Goal: Task Accomplishment & Management: Manage account settings

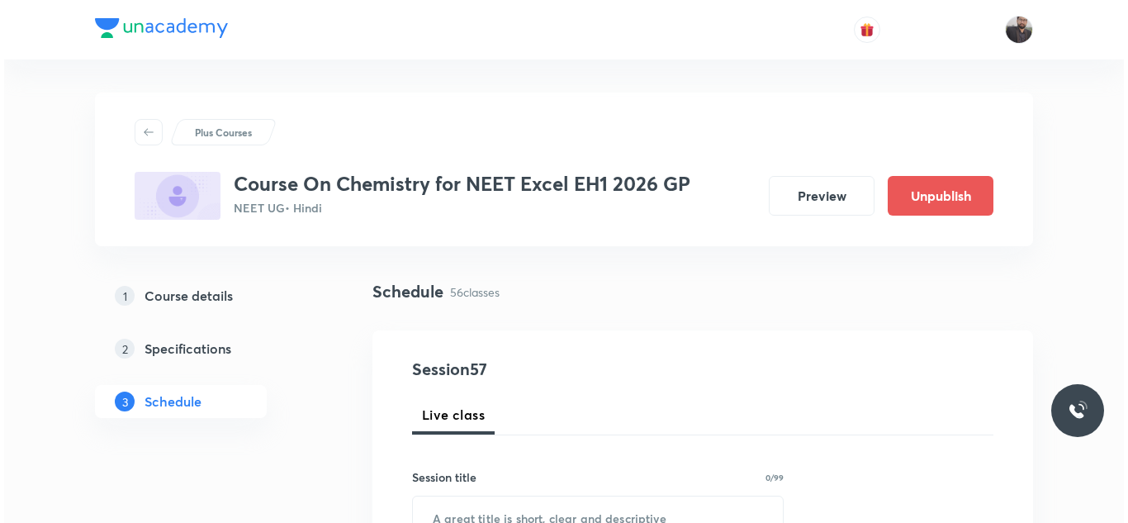
scroll to position [7986, 0]
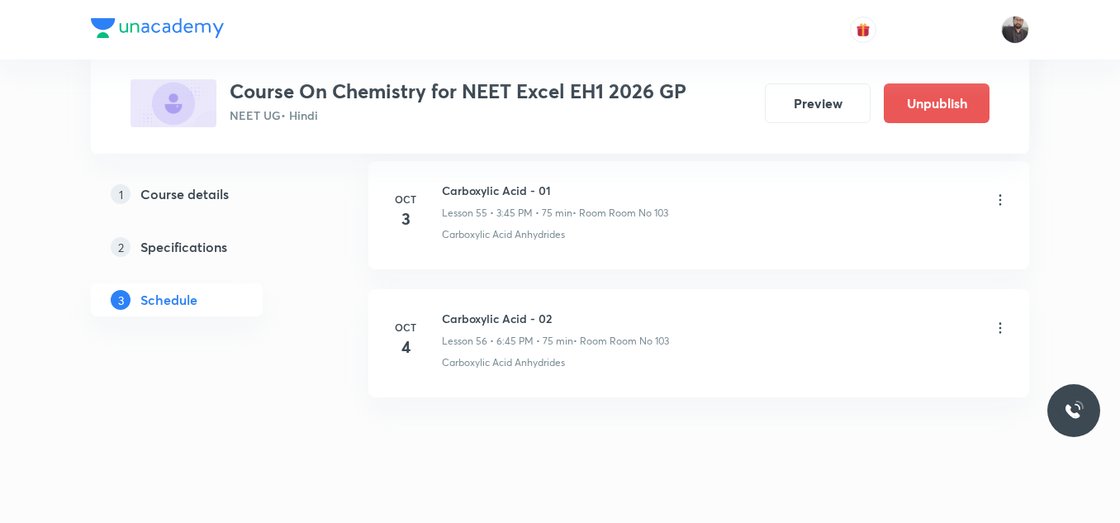
click at [1002, 320] on icon at bounding box center [1000, 328] width 17 height 17
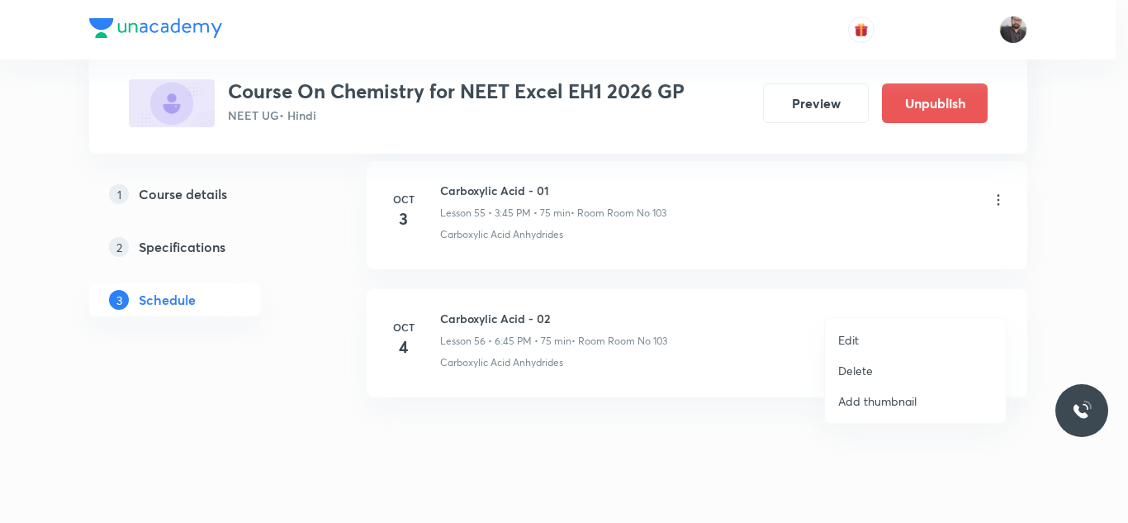
click at [928, 337] on li "Edit" at bounding box center [915, 340] width 181 height 31
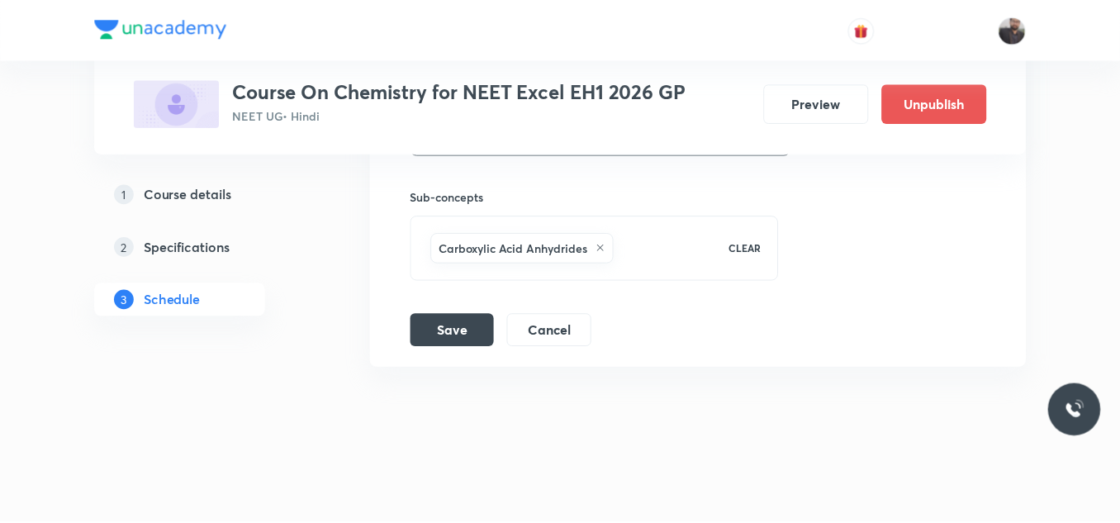
scroll to position [7862, 0]
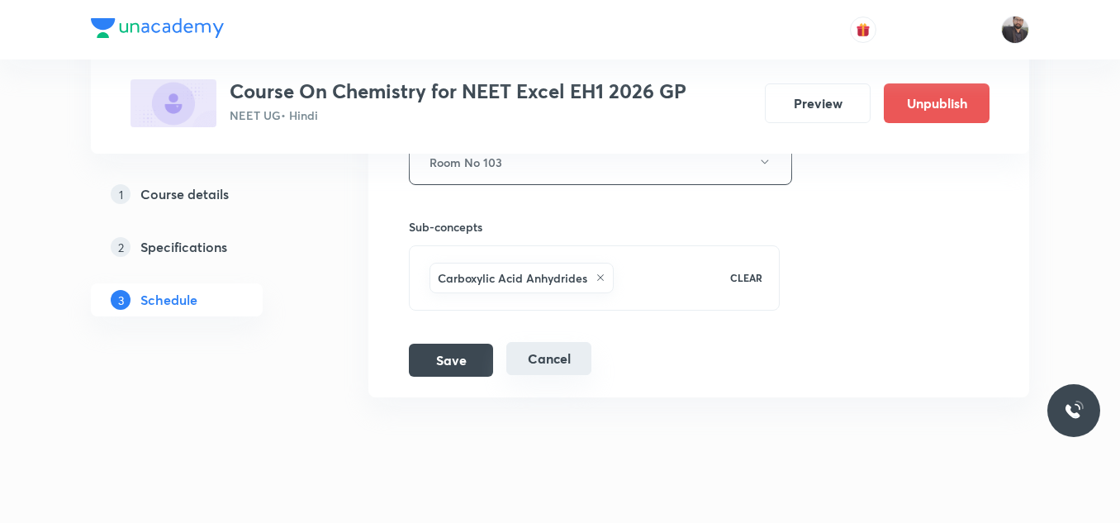
drag, startPoint x: 462, startPoint y: 343, endPoint x: 585, endPoint y: 338, distance: 123.2
click at [585, 343] on div "Save Cancel" at bounding box center [507, 359] width 196 height 33
click at [585, 342] on button "Cancel" at bounding box center [548, 358] width 85 height 33
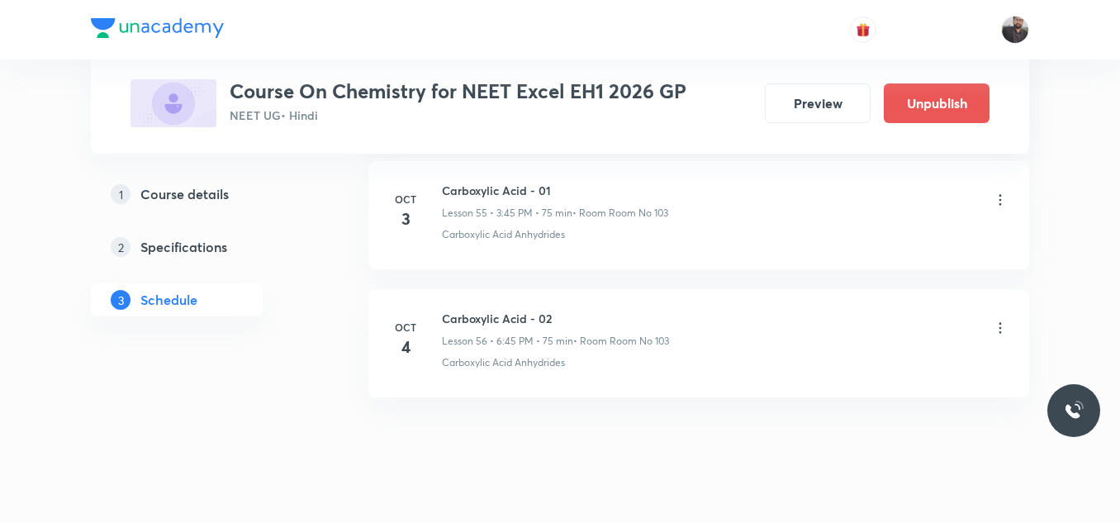
click at [999, 320] on icon at bounding box center [1000, 328] width 17 height 17
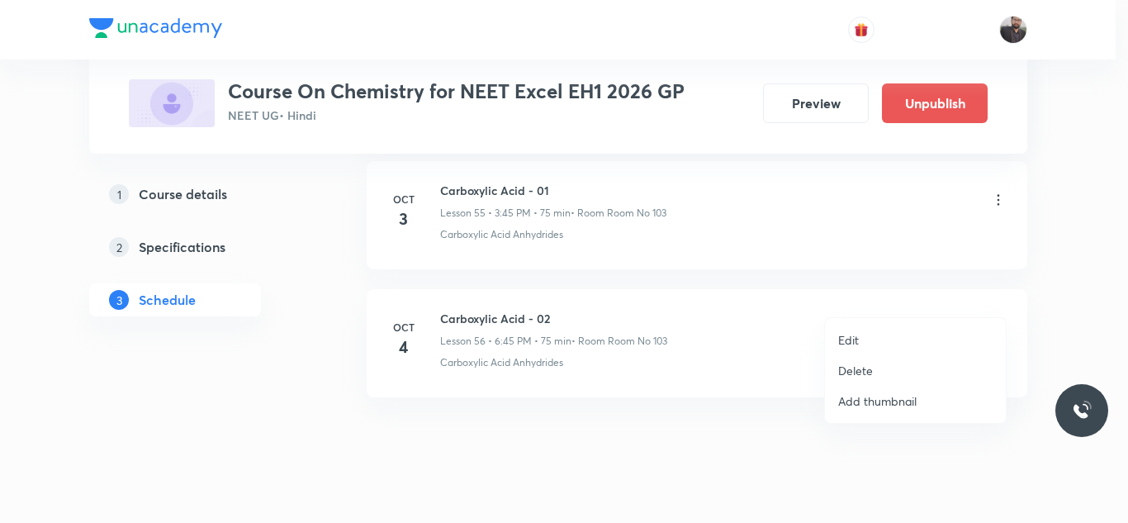
click at [914, 366] on li "Delete" at bounding box center [915, 370] width 181 height 31
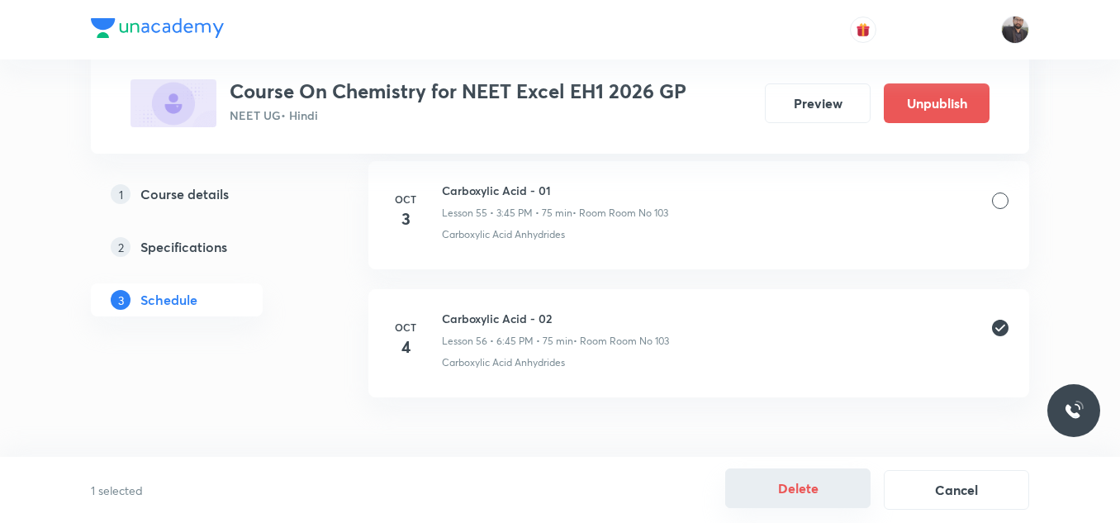
click at [781, 487] on button "Delete" at bounding box center [797, 488] width 145 height 40
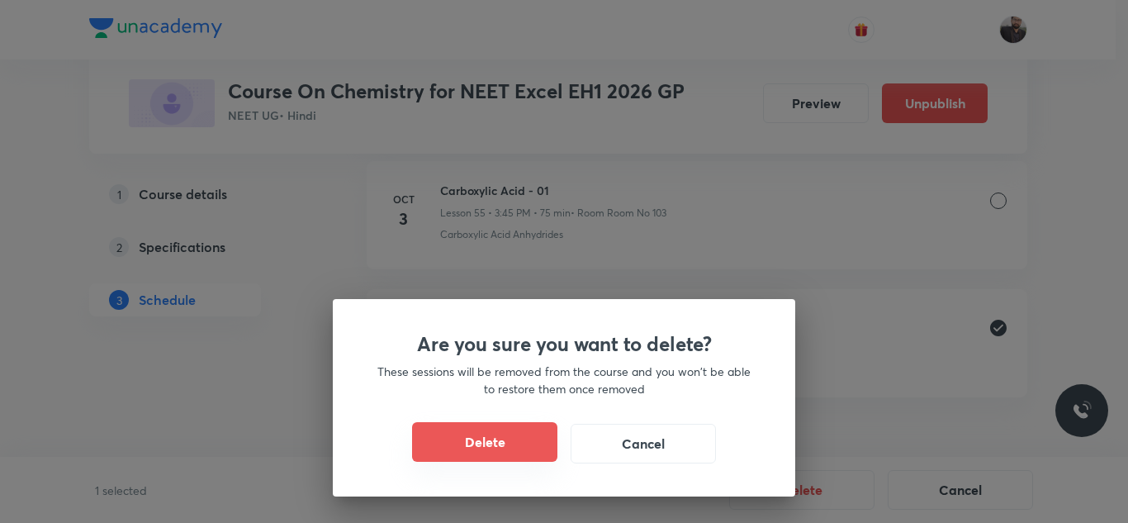
click at [475, 438] on button "Delete" at bounding box center [484, 442] width 145 height 40
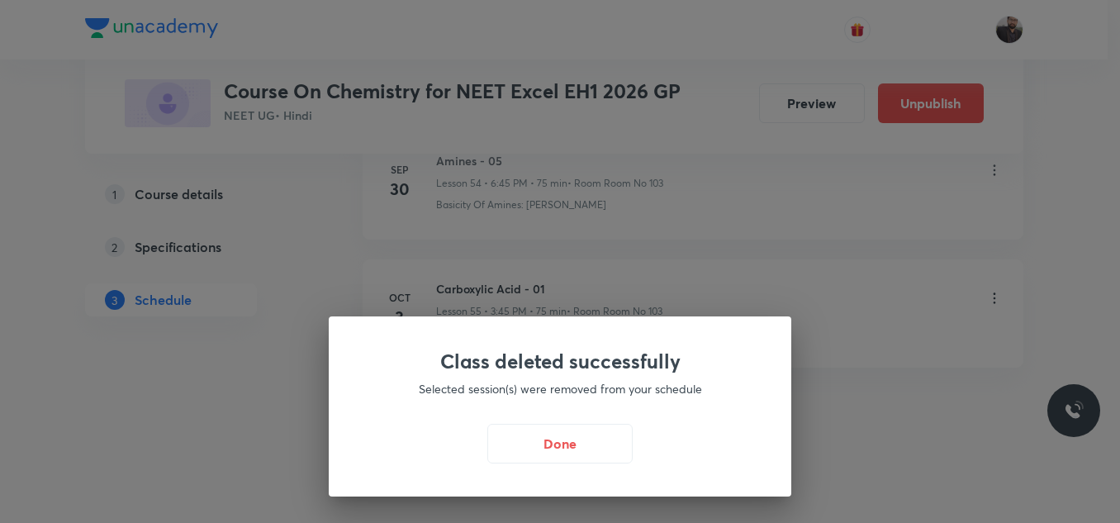
scroll to position [7099, 0]
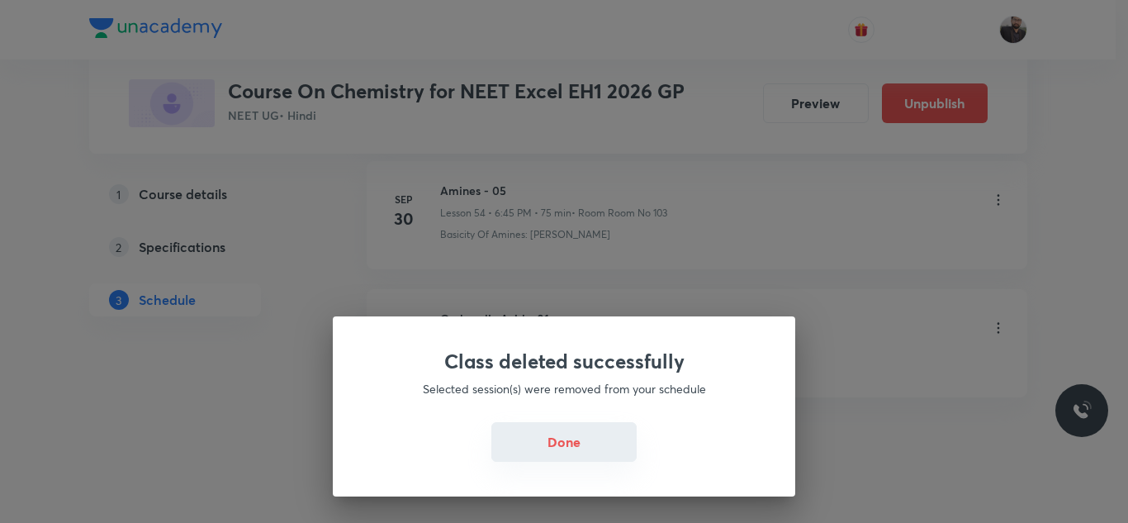
click at [580, 433] on button "Done" at bounding box center [563, 442] width 145 height 40
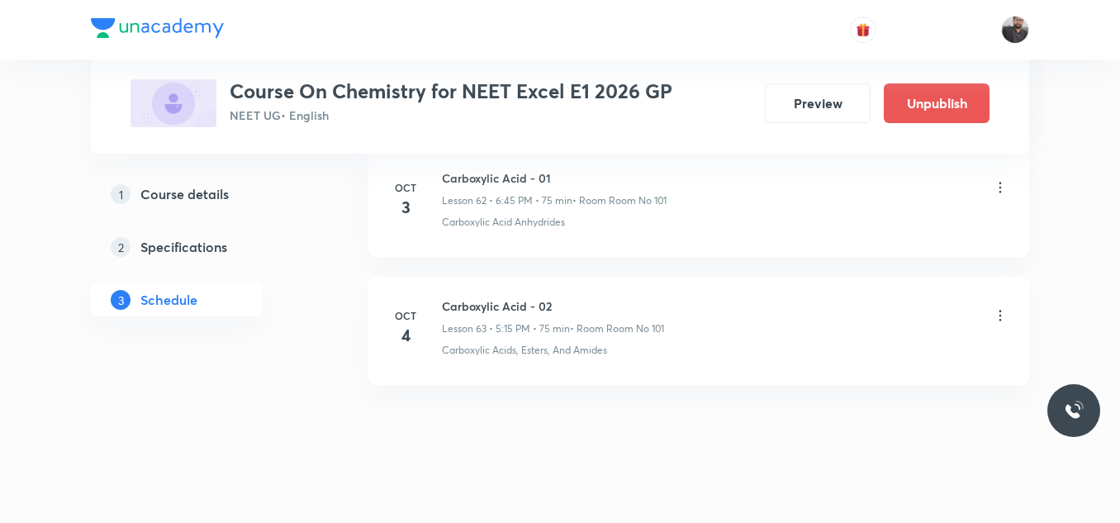
scroll to position [8892, 0]
click at [998, 320] on icon at bounding box center [1000, 317] width 17 height 17
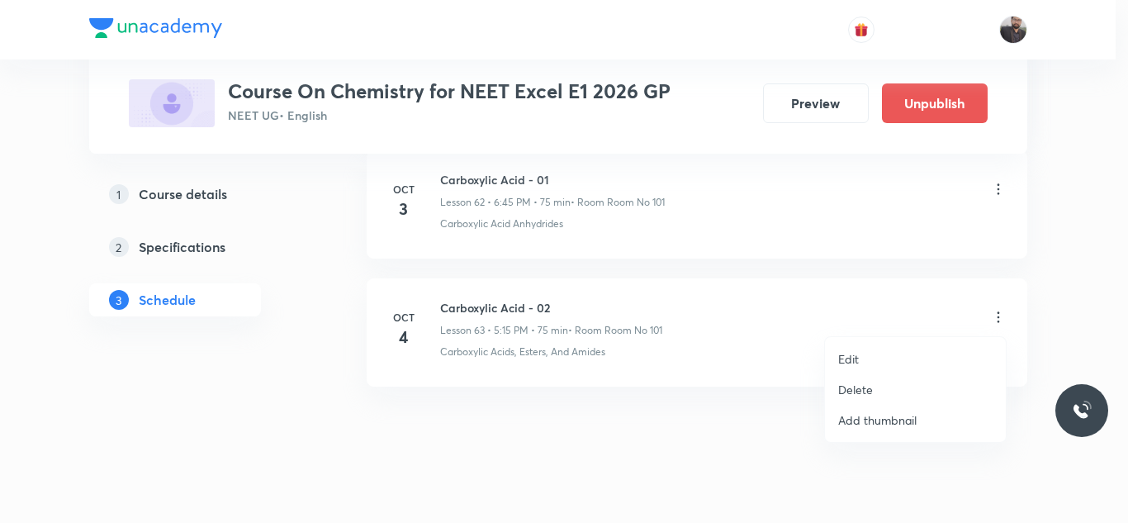
click at [848, 385] on p "Delete" at bounding box center [855, 389] width 35 height 17
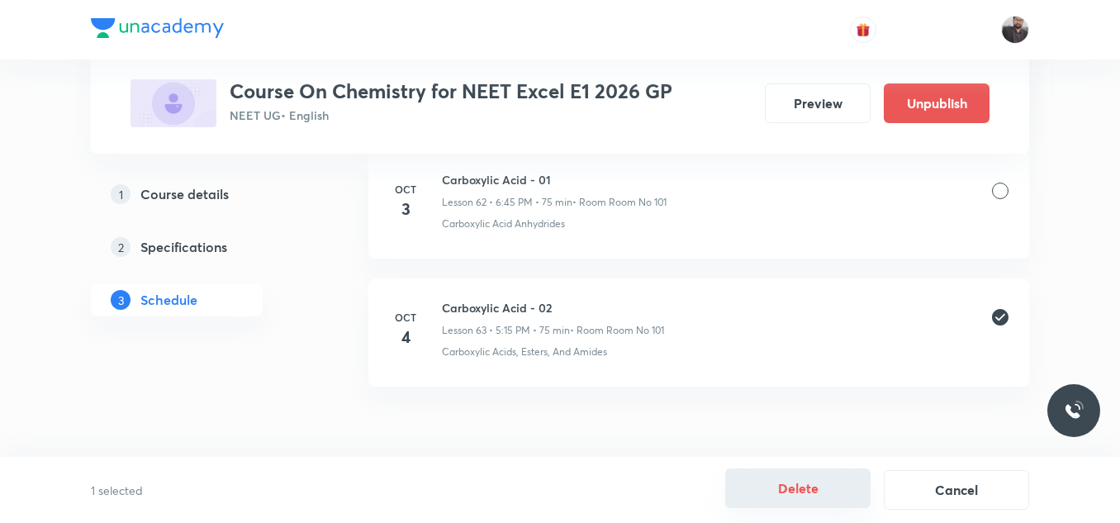
click at [789, 490] on button "Delete" at bounding box center [797, 488] width 145 height 40
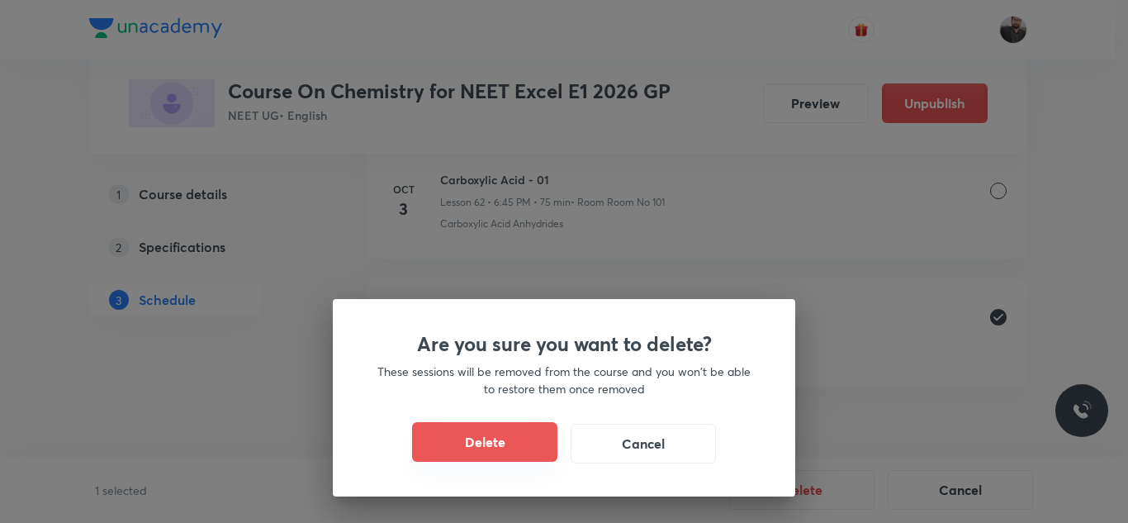
click at [437, 456] on button "Delete" at bounding box center [484, 442] width 145 height 40
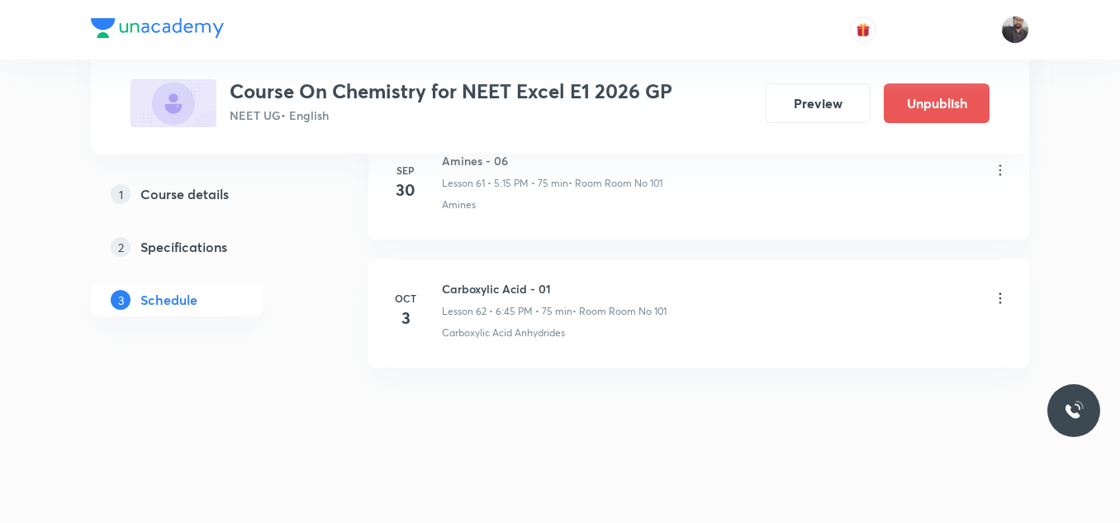
scroll to position [8783, 0]
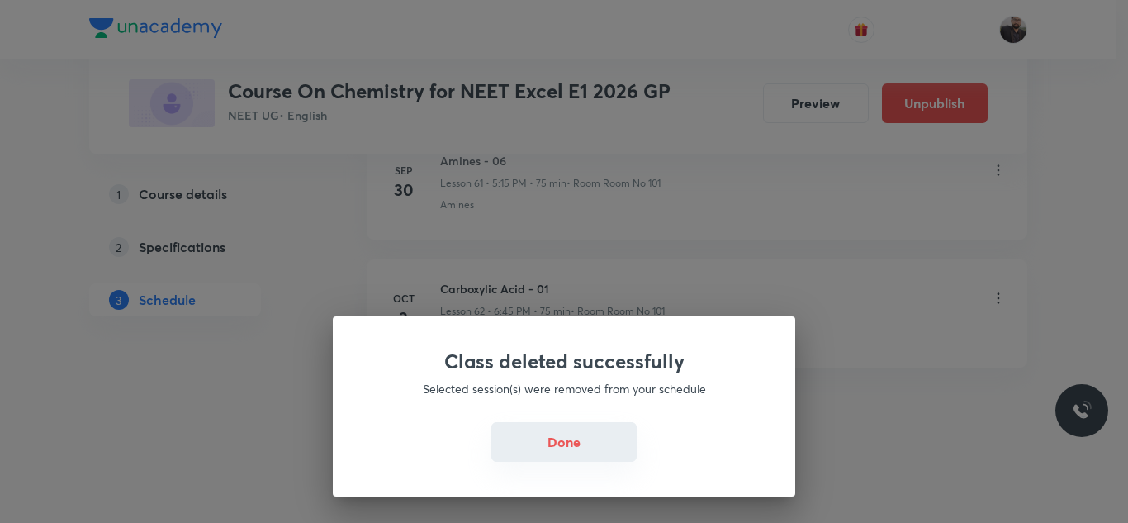
click at [533, 438] on button "Done" at bounding box center [563, 442] width 145 height 40
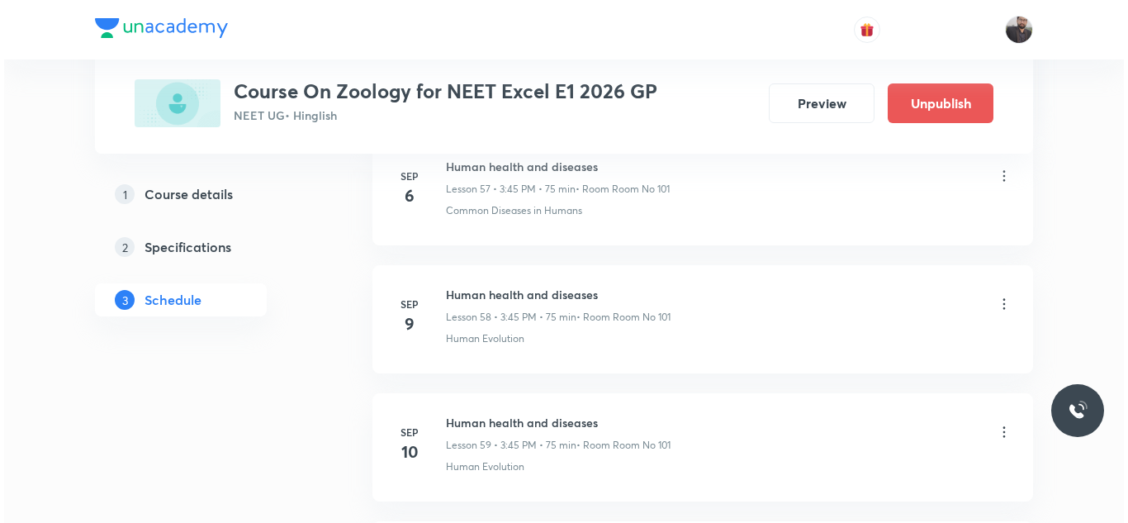
scroll to position [9007, 0]
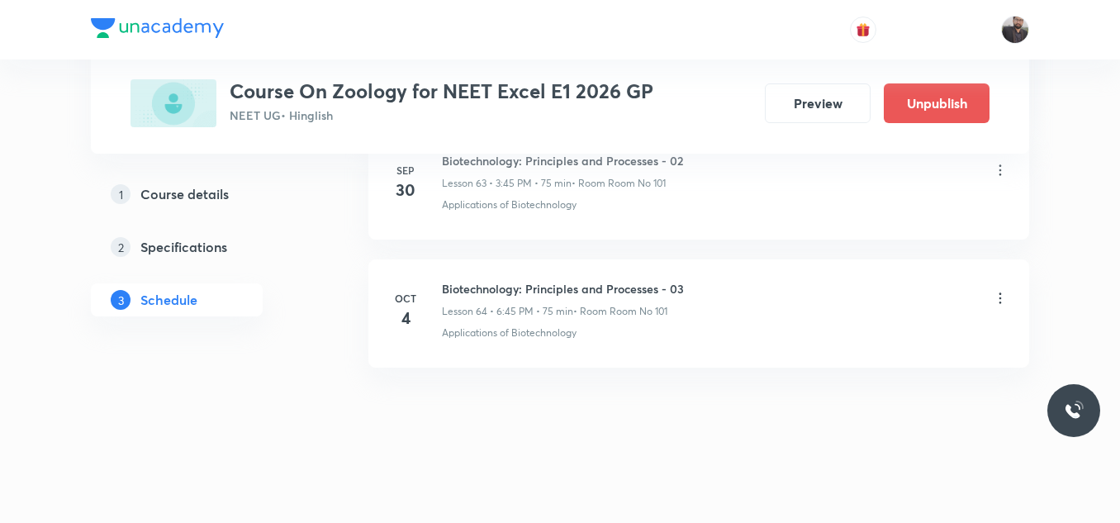
click at [441, 277] on li "Oct 4 Biotechnology: Principles and Processes - 03 Lesson 64 • 6:45 PM • 75 min…" at bounding box center [698, 313] width 661 height 108
click at [1002, 301] on icon at bounding box center [1000, 298] width 17 height 17
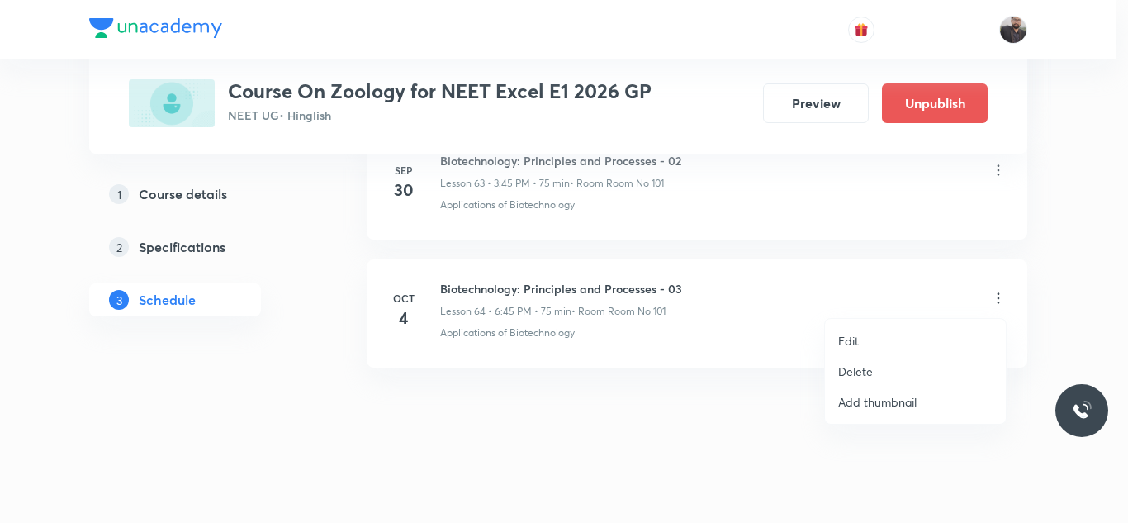
click at [876, 343] on li "Edit" at bounding box center [915, 340] width 181 height 31
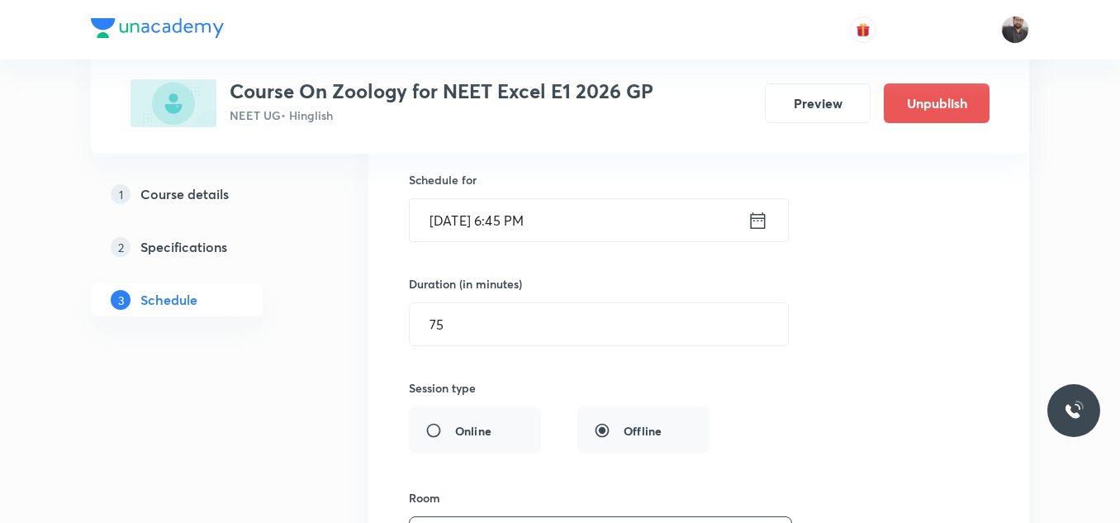
scroll to position [8476, 0]
click at [586, 230] on input "Oct 4, 2025, 6:45 PM" at bounding box center [579, 221] width 338 height 42
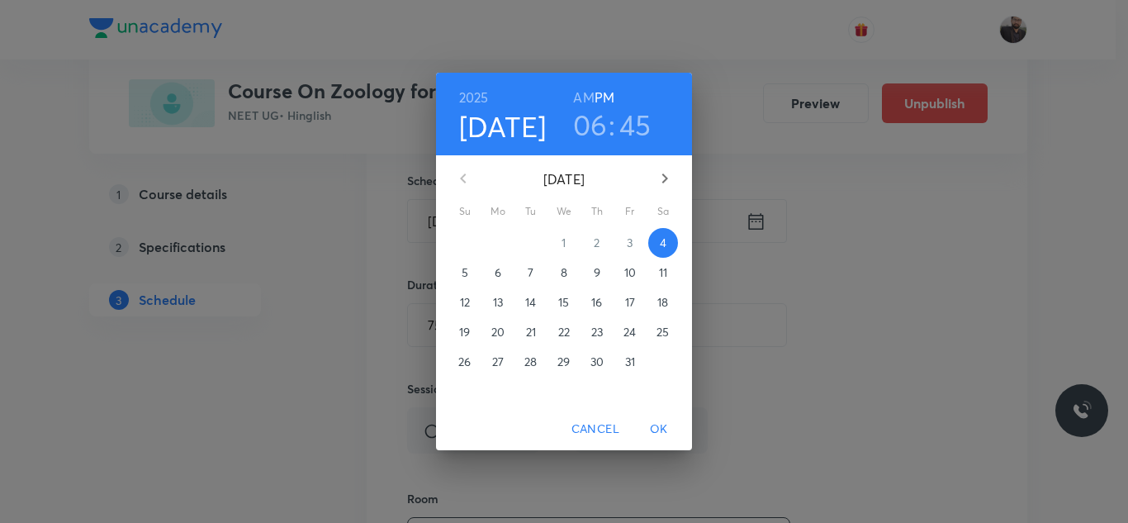
click at [590, 126] on h3 "06" at bounding box center [590, 124] width 35 height 35
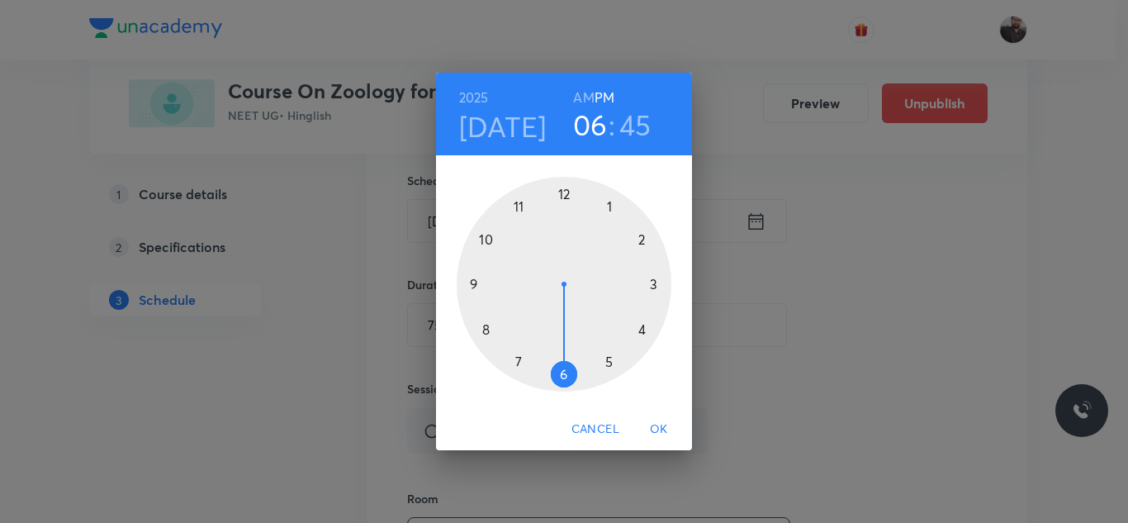
click at [610, 363] on div at bounding box center [564, 284] width 215 height 215
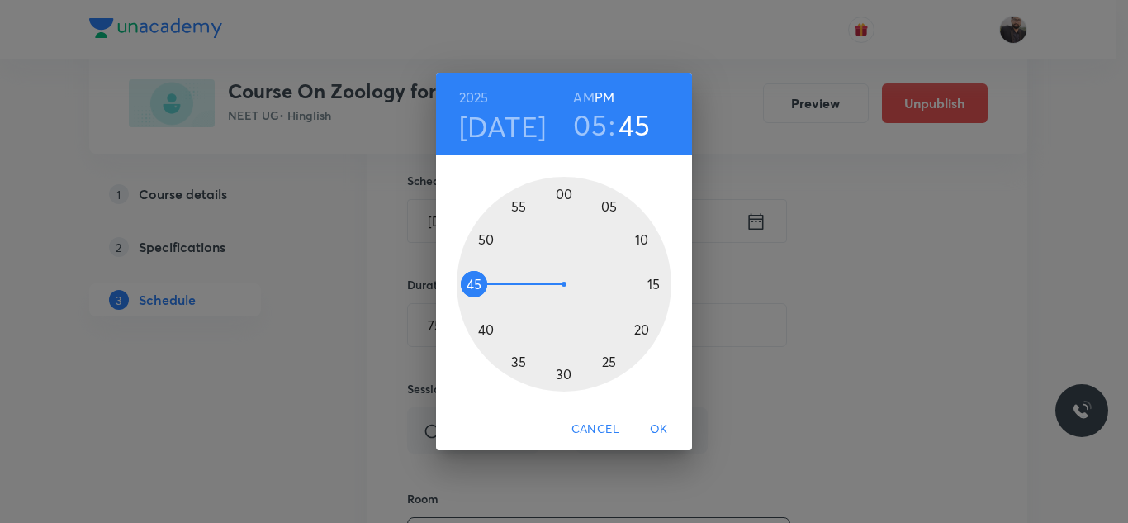
click at [660, 281] on div at bounding box center [564, 284] width 215 height 215
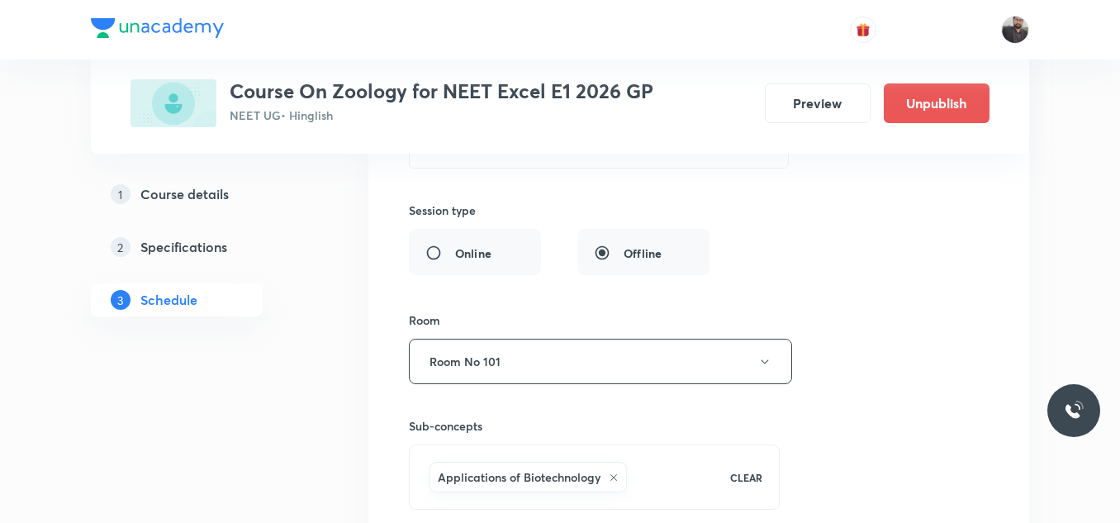
scroll to position [8883, 0]
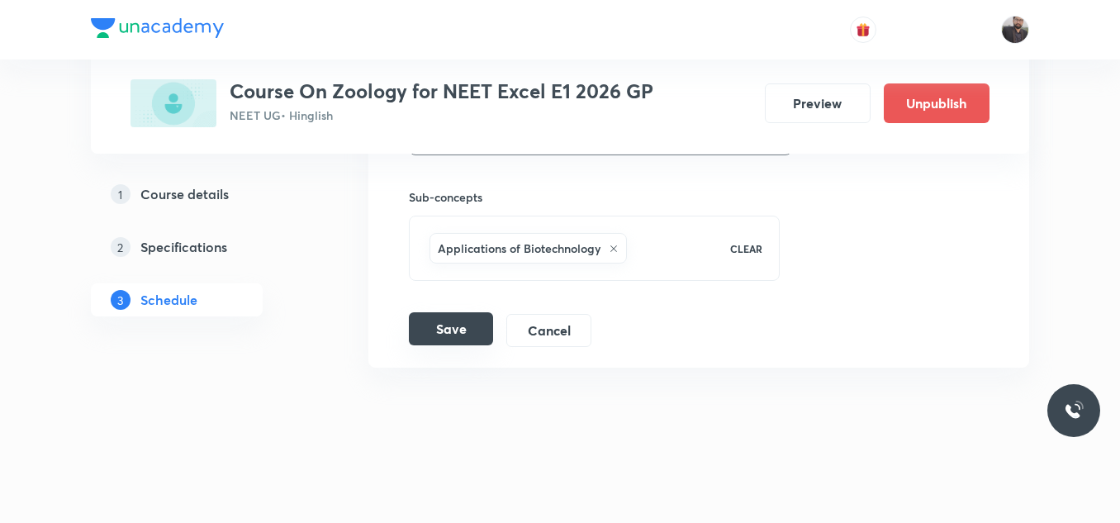
click at [459, 336] on button "Save" at bounding box center [451, 328] width 84 height 33
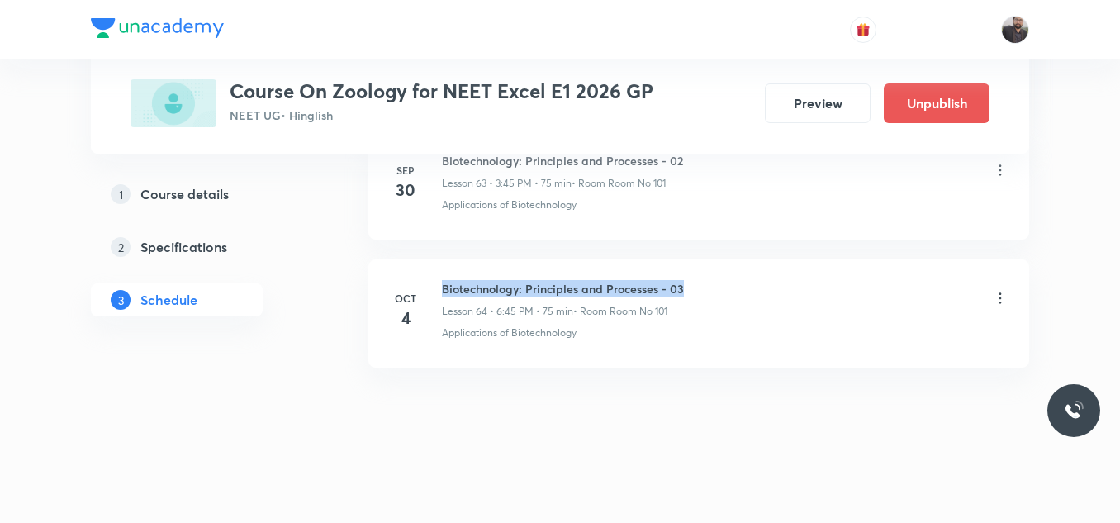
drag, startPoint x: 438, startPoint y: 278, endPoint x: 761, endPoint y: 250, distance: 324.1
copy h6 "Biotechnology: Principles and Processes - 03"
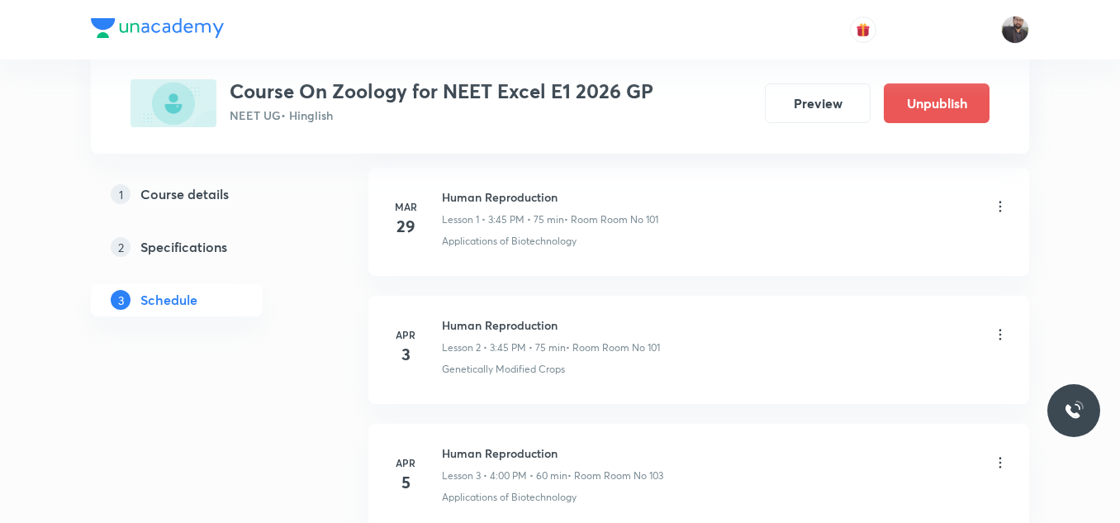
scroll to position [130, 0]
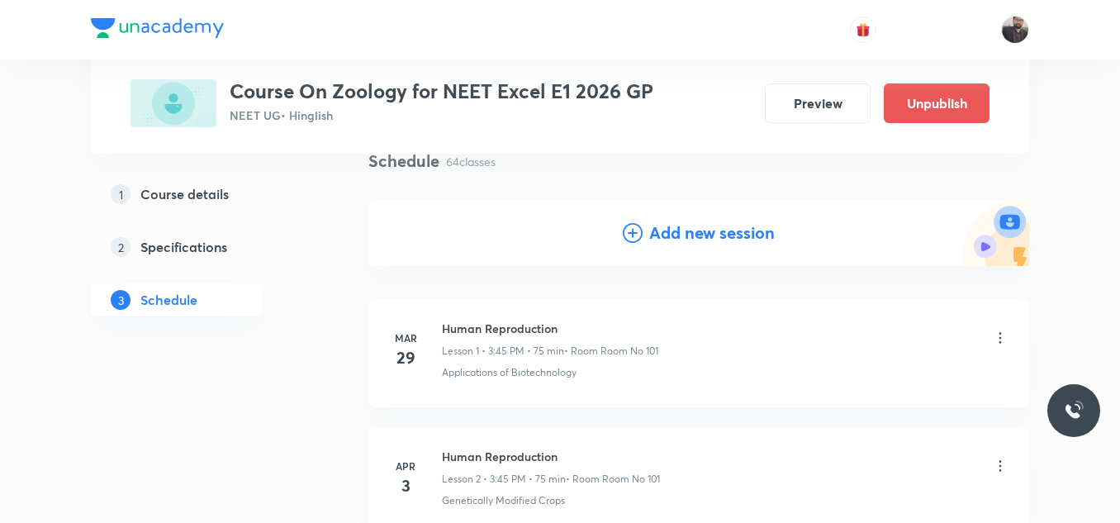
click at [631, 237] on icon at bounding box center [633, 233] width 20 height 20
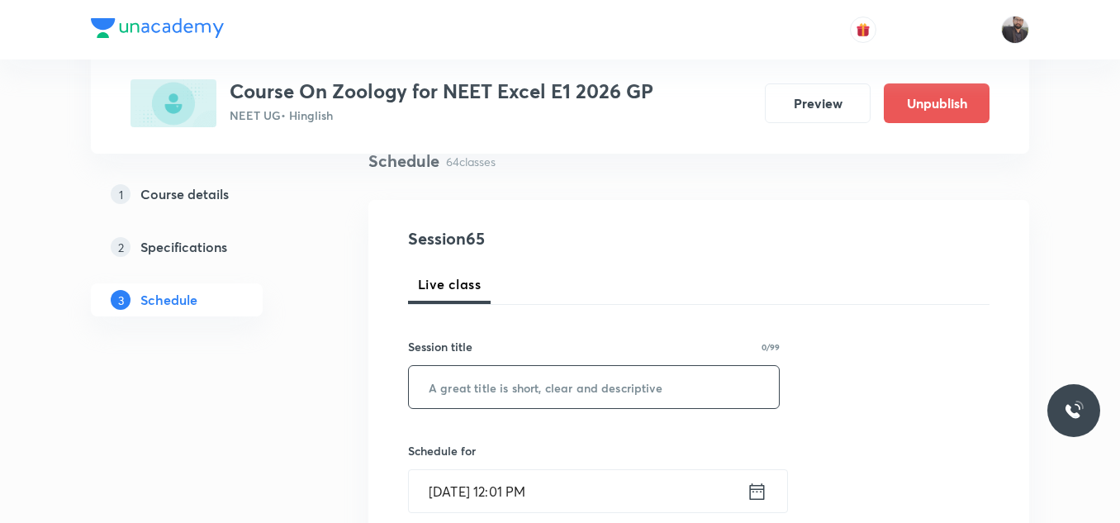
click at [505, 391] on input "text" at bounding box center [594, 387] width 370 height 42
paste input "Biotechnology: Principles and Processes - 03"
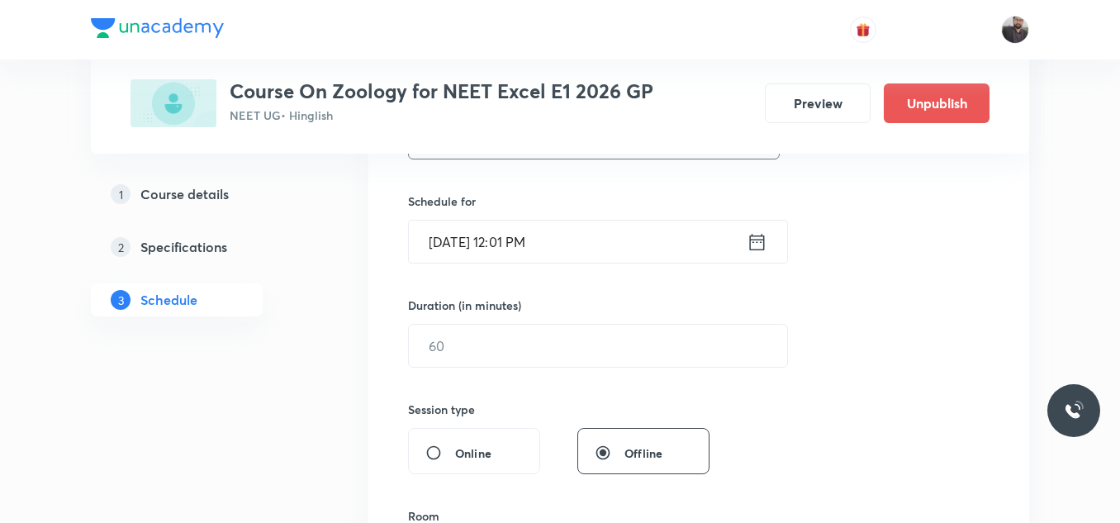
scroll to position [381, 0]
type input "Biotechnology: Principles and Processes - 04"
click at [575, 243] on input "Oct 4, 2025, 12:01 PM" at bounding box center [578, 241] width 338 height 42
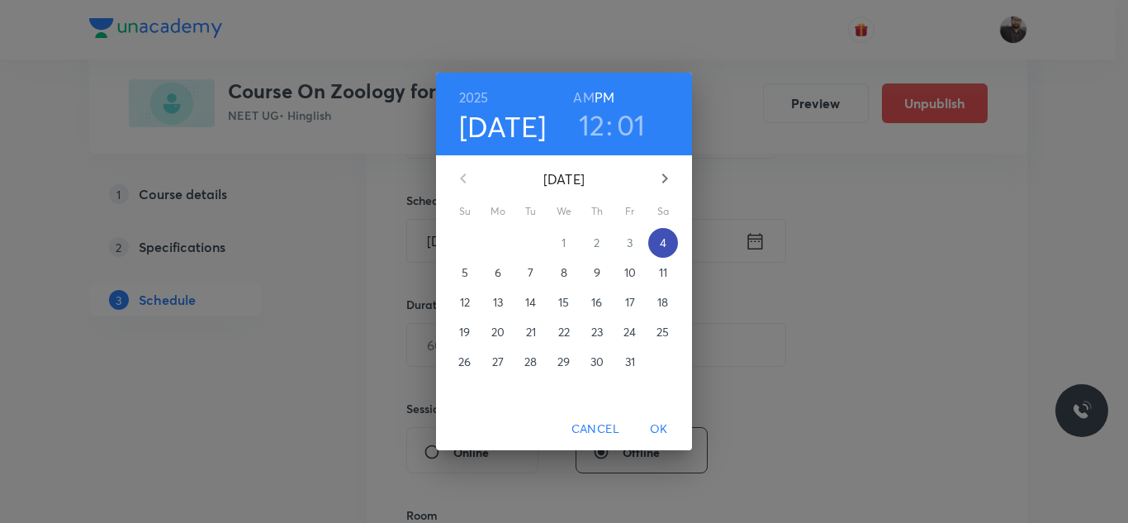
click at [661, 246] on p "4" at bounding box center [663, 242] width 7 height 17
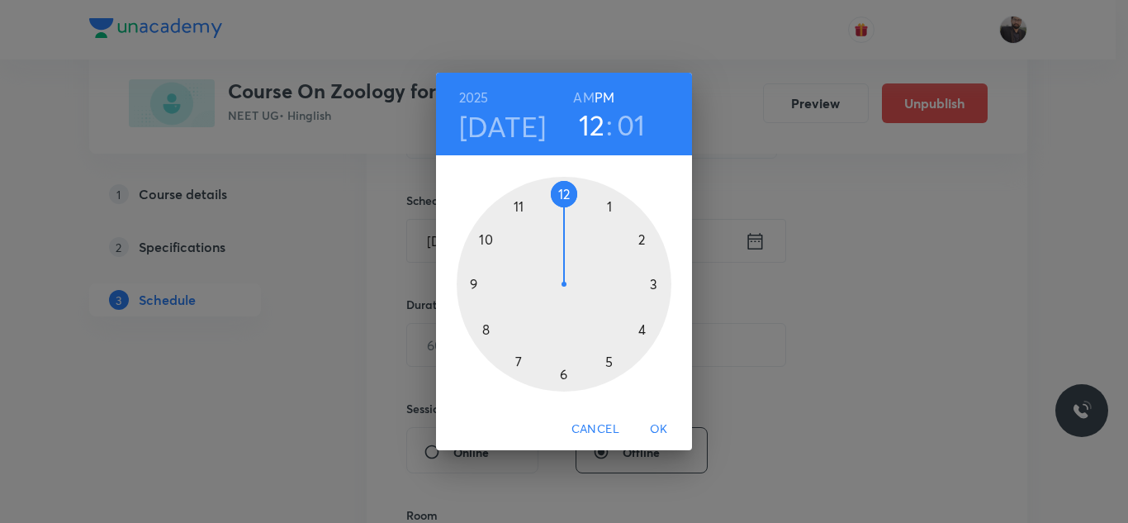
click at [561, 381] on div at bounding box center [564, 284] width 215 height 215
click at [472, 282] on div at bounding box center [564, 284] width 215 height 215
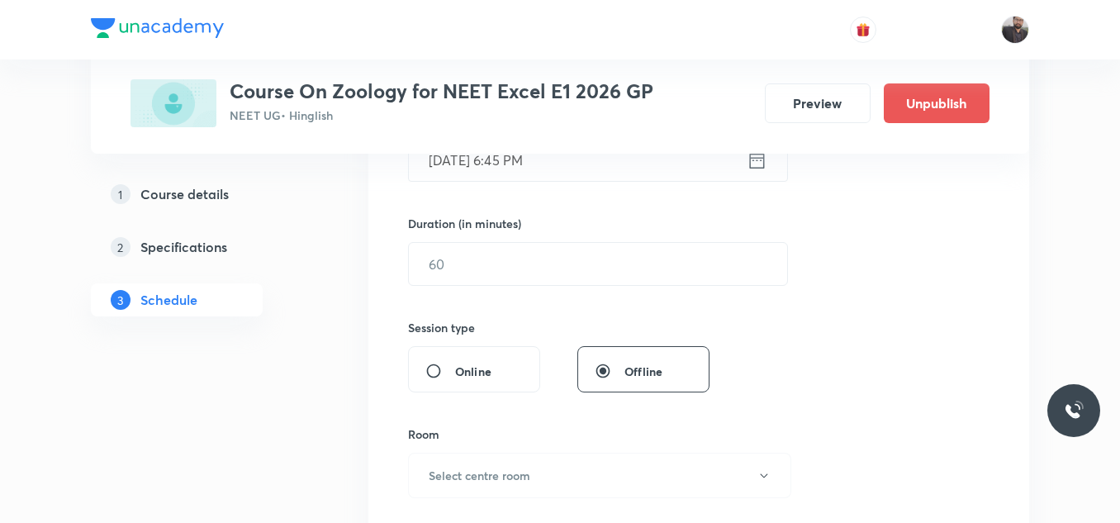
scroll to position [466, 0]
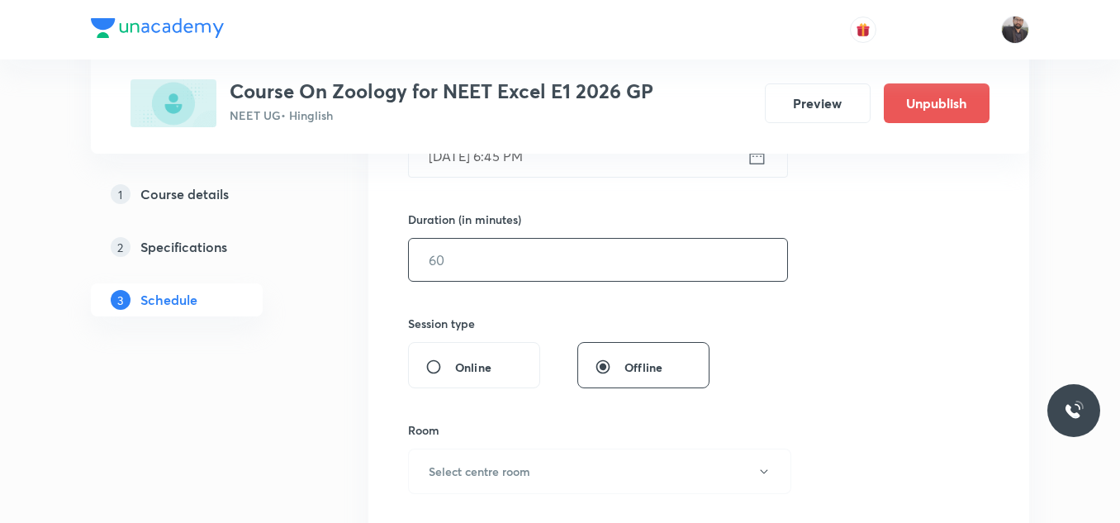
click at [471, 248] on input "text" at bounding box center [598, 260] width 378 height 42
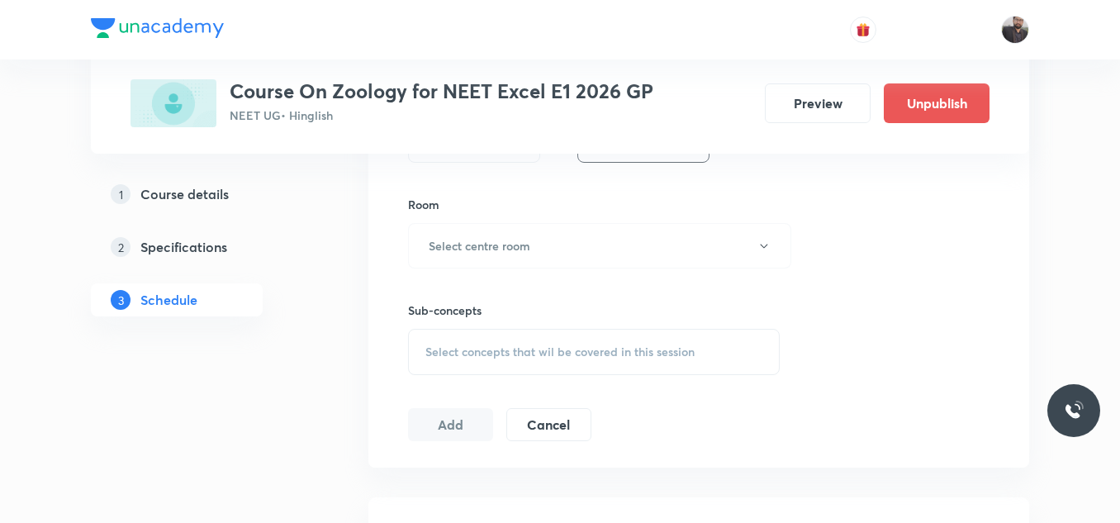
scroll to position [692, 0]
type input "75"
click at [471, 248] on h6 "Select centre room" at bounding box center [480, 244] width 102 height 17
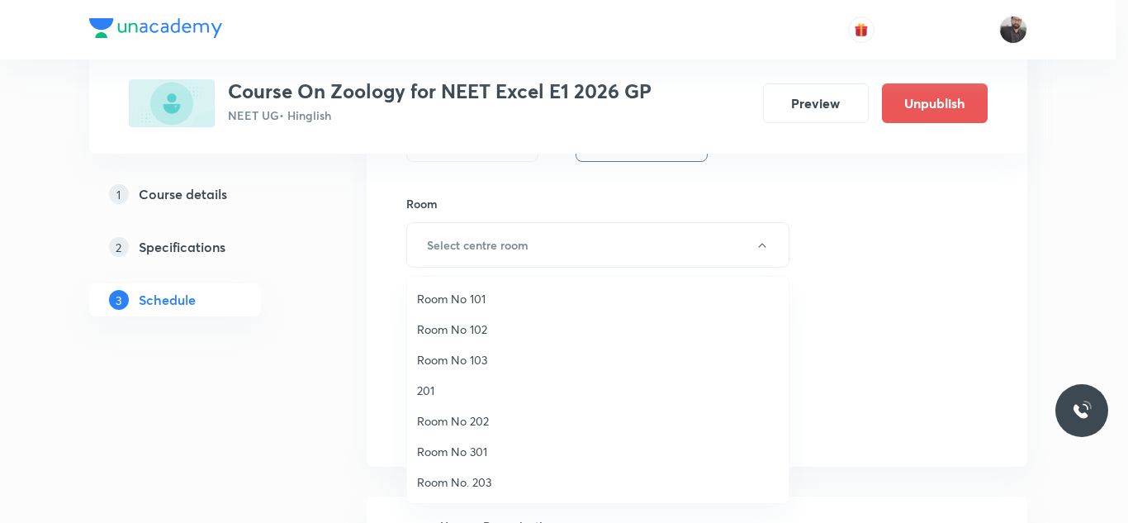
click at [510, 302] on span "Room No 101" at bounding box center [598, 298] width 362 height 17
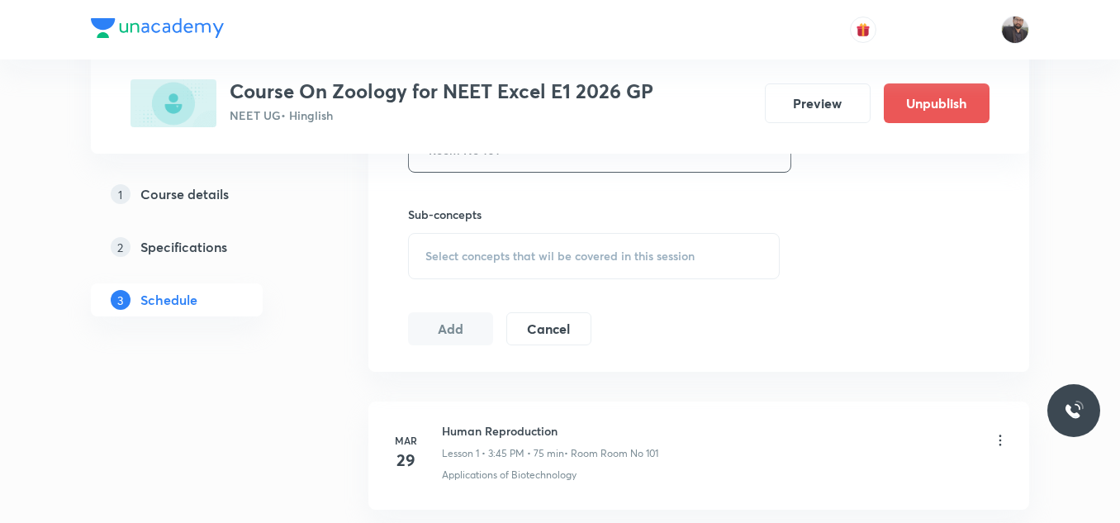
scroll to position [788, 0]
click at [505, 271] on div "Select concepts that wil be covered in this session" at bounding box center [594, 255] width 372 height 46
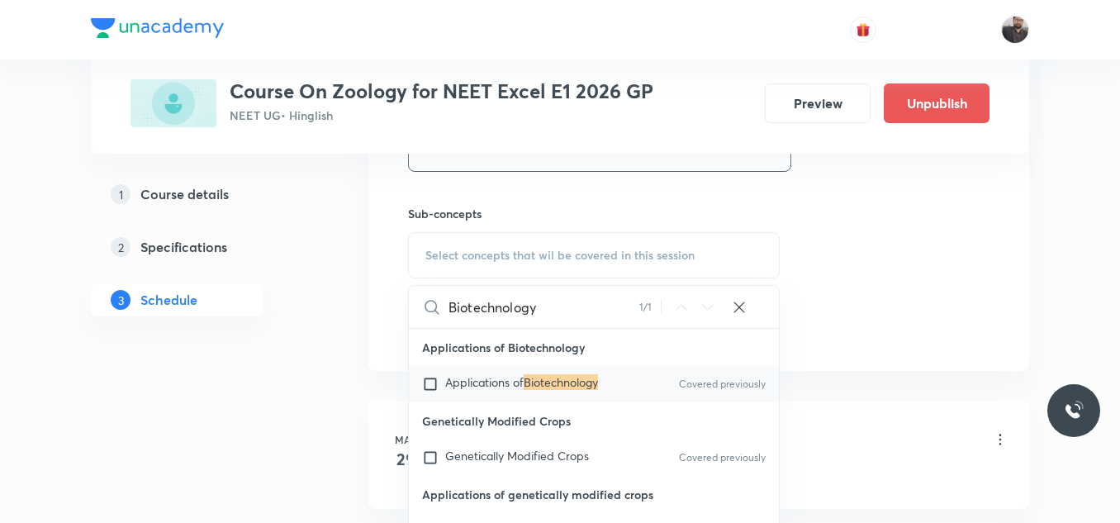
scroll to position [943, 0]
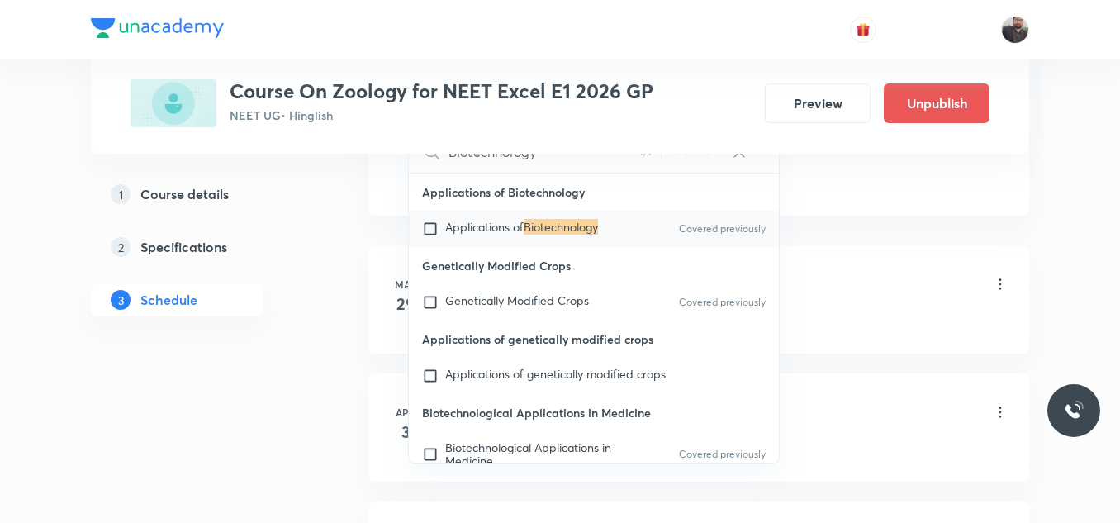
type input "Biotechnology"
click at [552, 235] on p "Applications of Biotechnology" at bounding box center [521, 228] width 153 height 17
checkbox input "true"
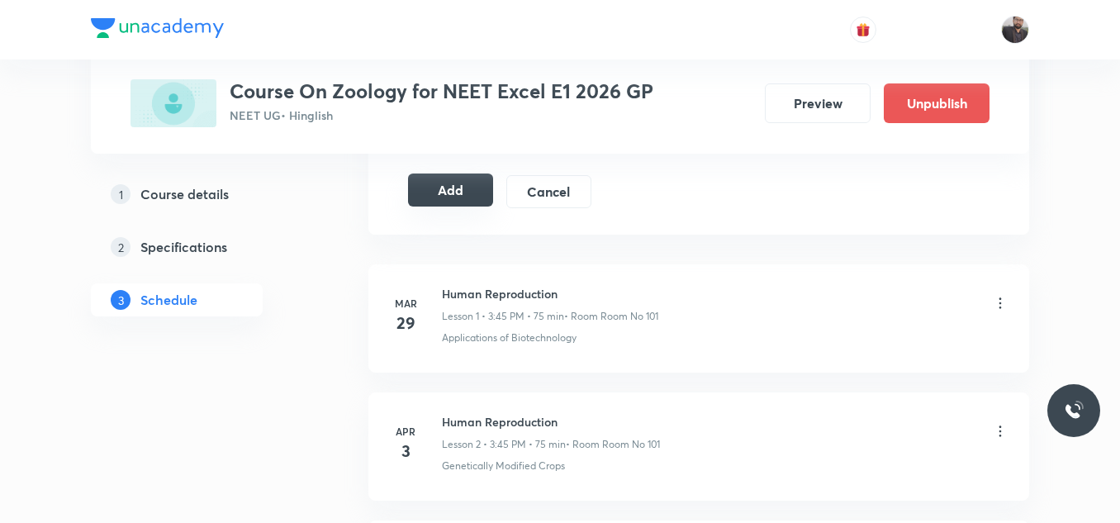
click at [432, 204] on button "Add" at bounding box center [450, 189] width 85 height 33
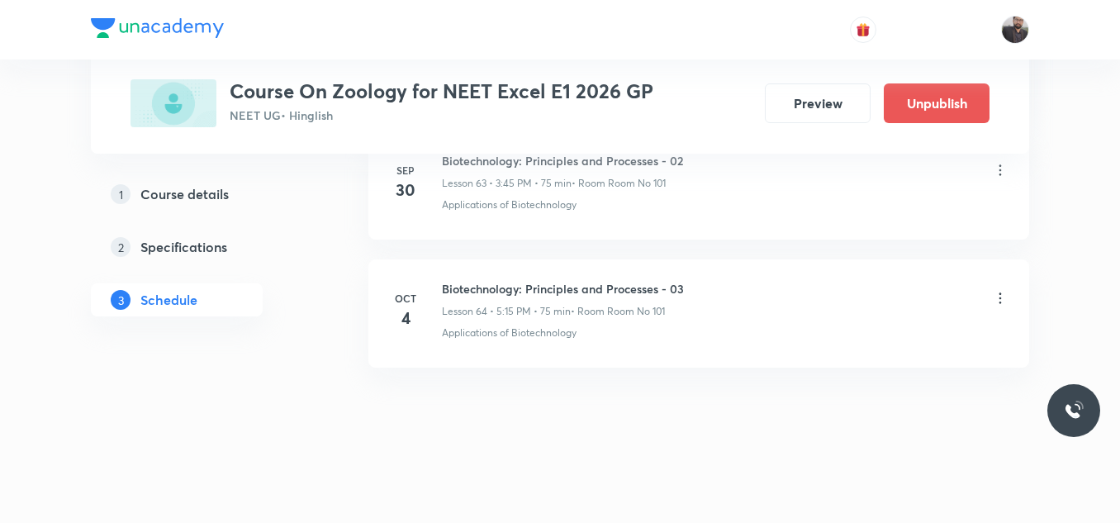
scroll to position [8248, 0]
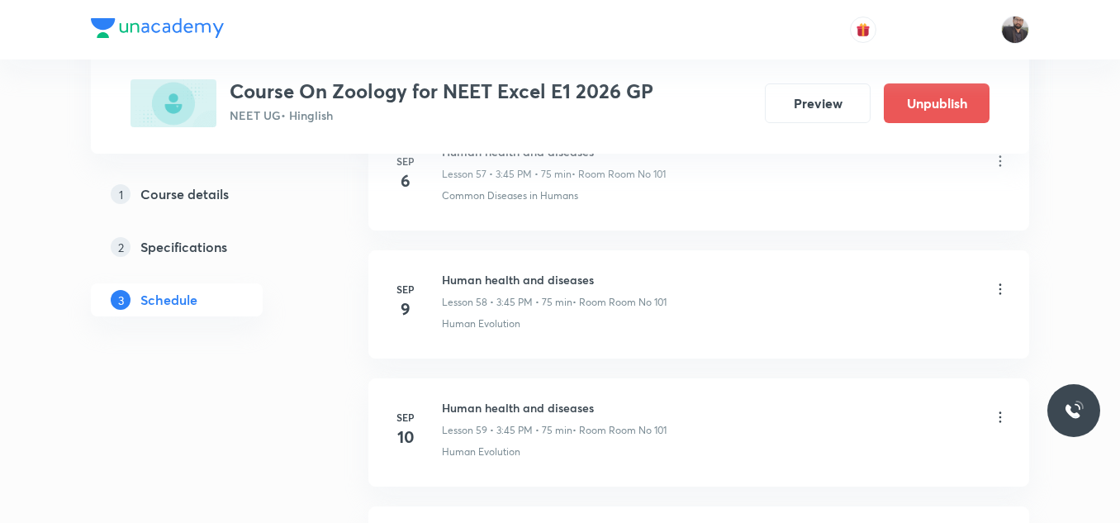
scroll to position [9135, 0]
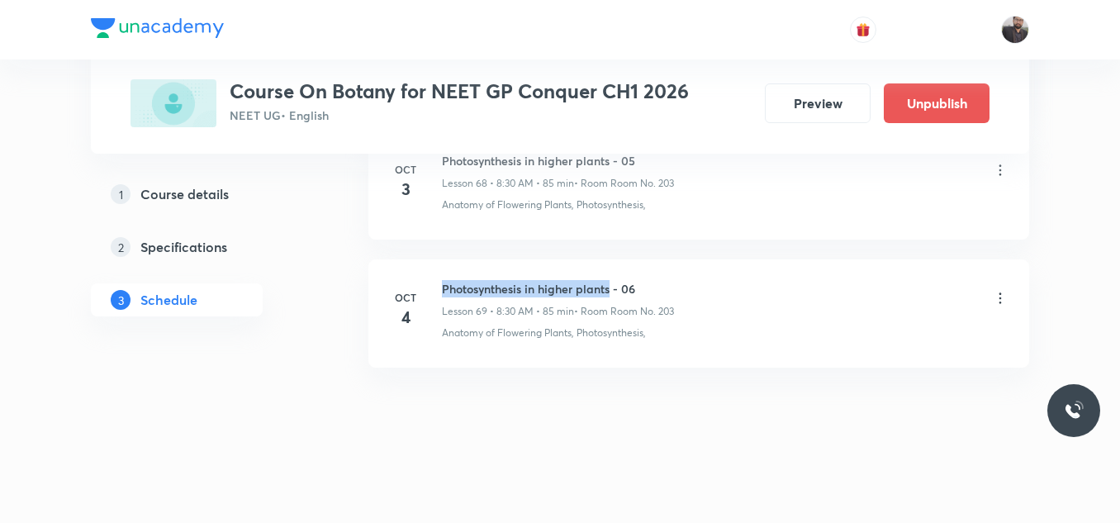
drag, startPoint x: 442, startPoint y: 283, endPoint x: 611, endPoint y: 277, distance: 169.4
click at [611, 277] on li "[DATE] Photosynthesis in higher plants - 06 Lesson 69 • 8:30 AM • 85 min • Room…" at bounding box center [698, 313] width 661 height 108
copy h6 "Photosynthesis in higher plants"
